Goal: Navigation & Orientation: Find specific page/section

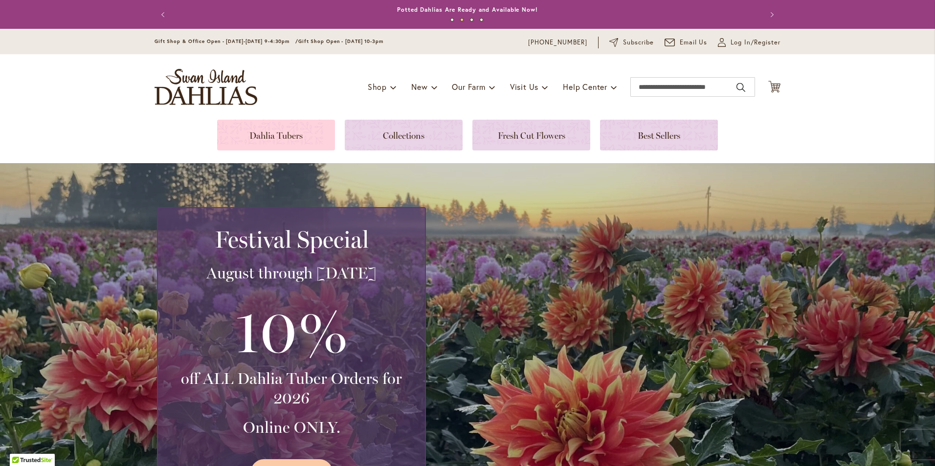
click at [272, 135] on link at bounding box center [276, 135] width 118 height 31
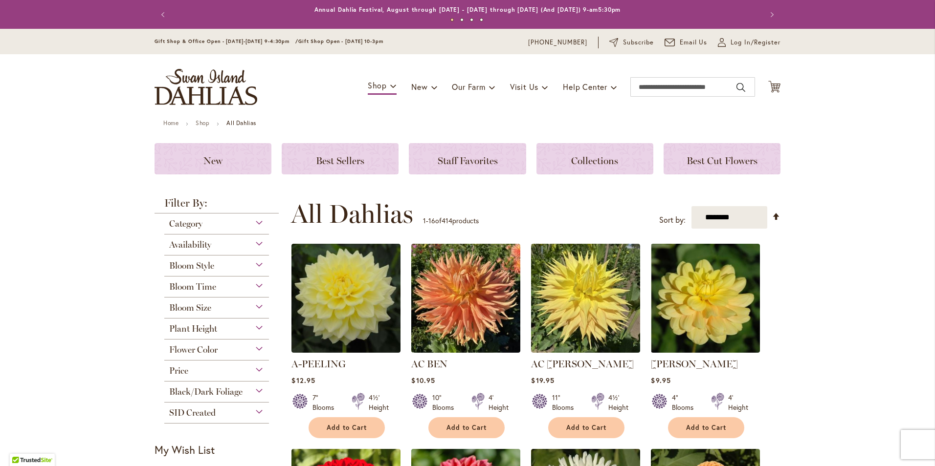
click at [256, 222] on div "Category" at bounding box center [216, 222] width 105 height 16
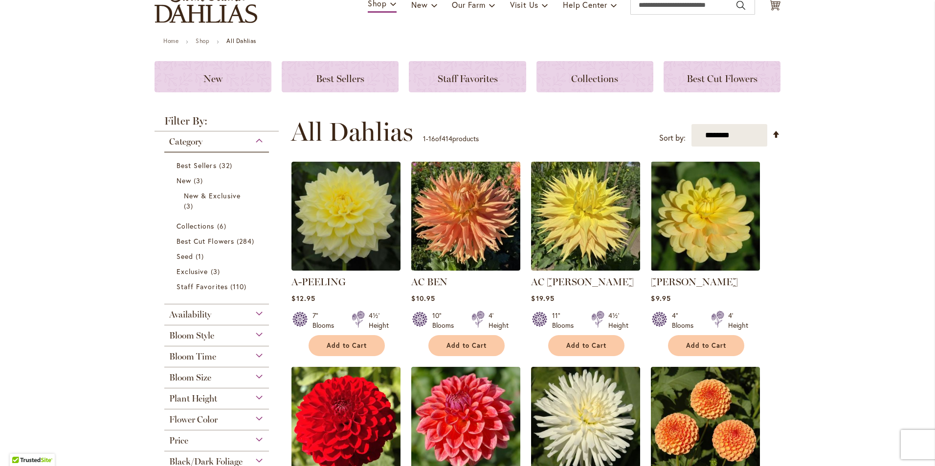
scroll to position [98, 0]
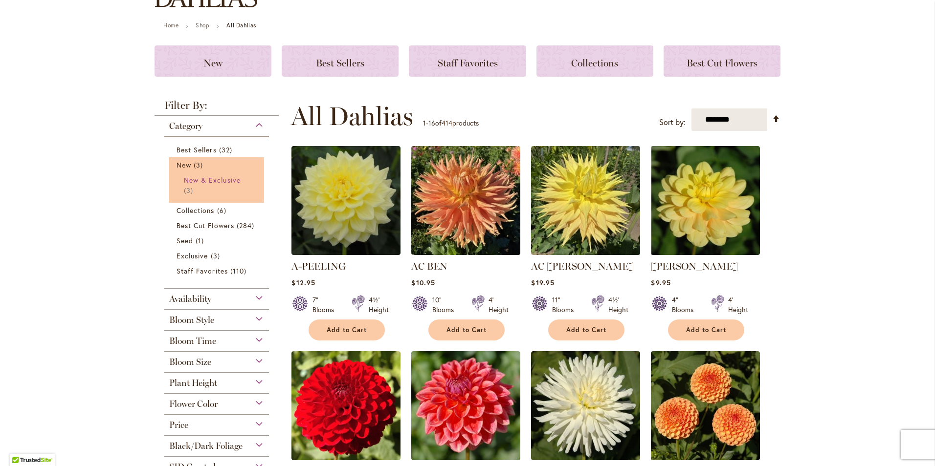
click at [184, 179] on span "New & Exclusive" at bounding box center [212, 180] width 57 height 9
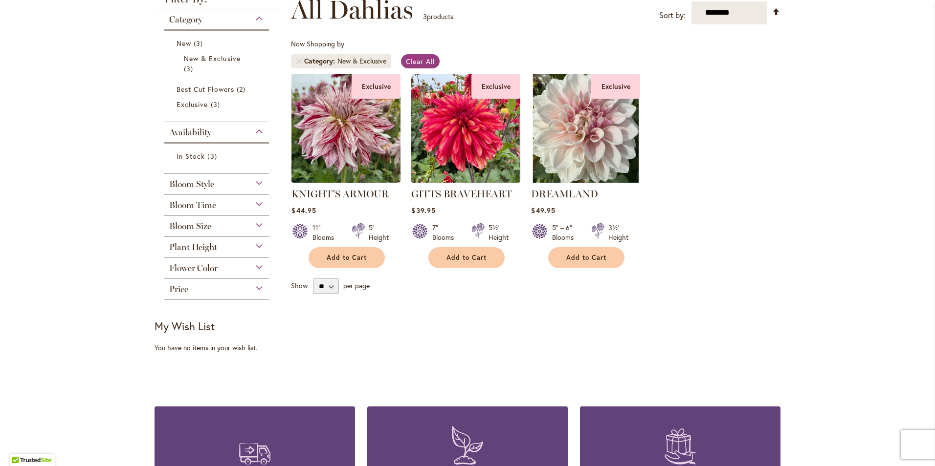
scroll to position [147, 0]
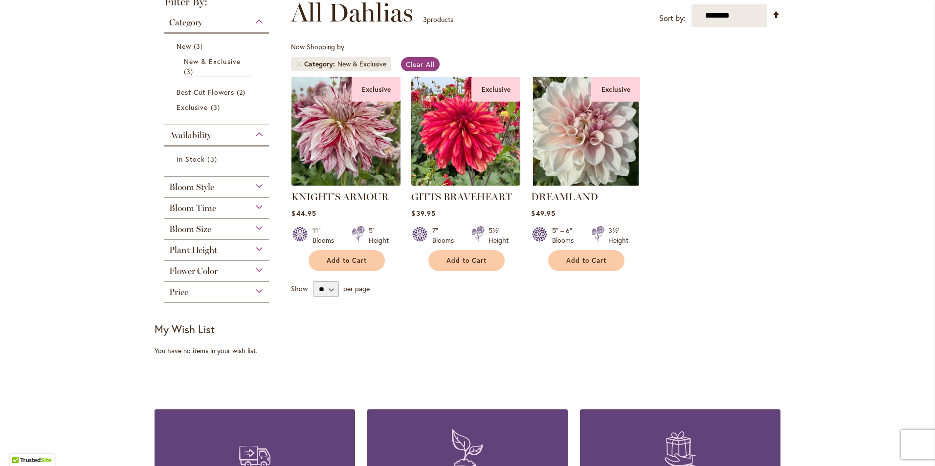
click at [351, 139] on img at bounding box center [346, 131] width 114 height 114
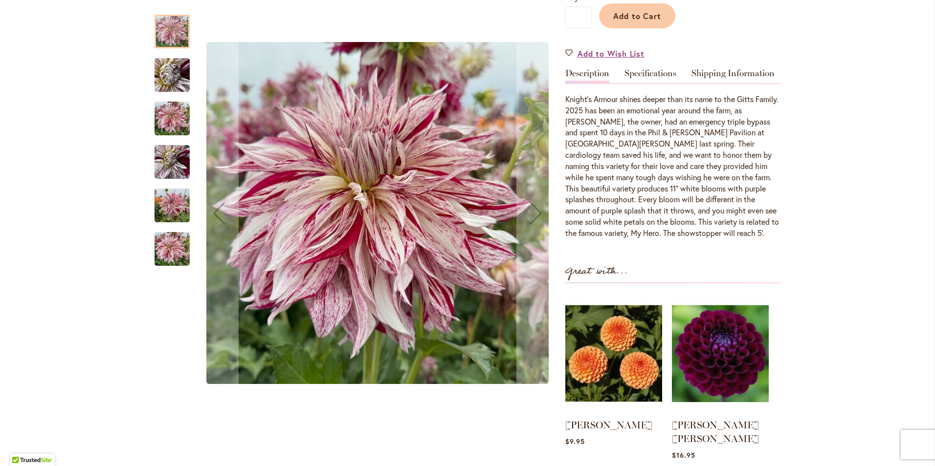
scroll to position [293, 0]
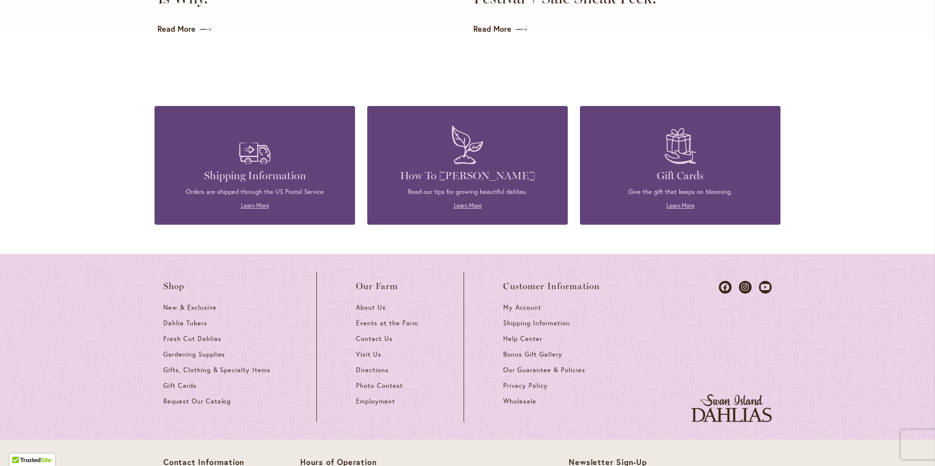
scroll to position [2494, 0]
